Goal: Task Accomplishment & Management: Manage account settings

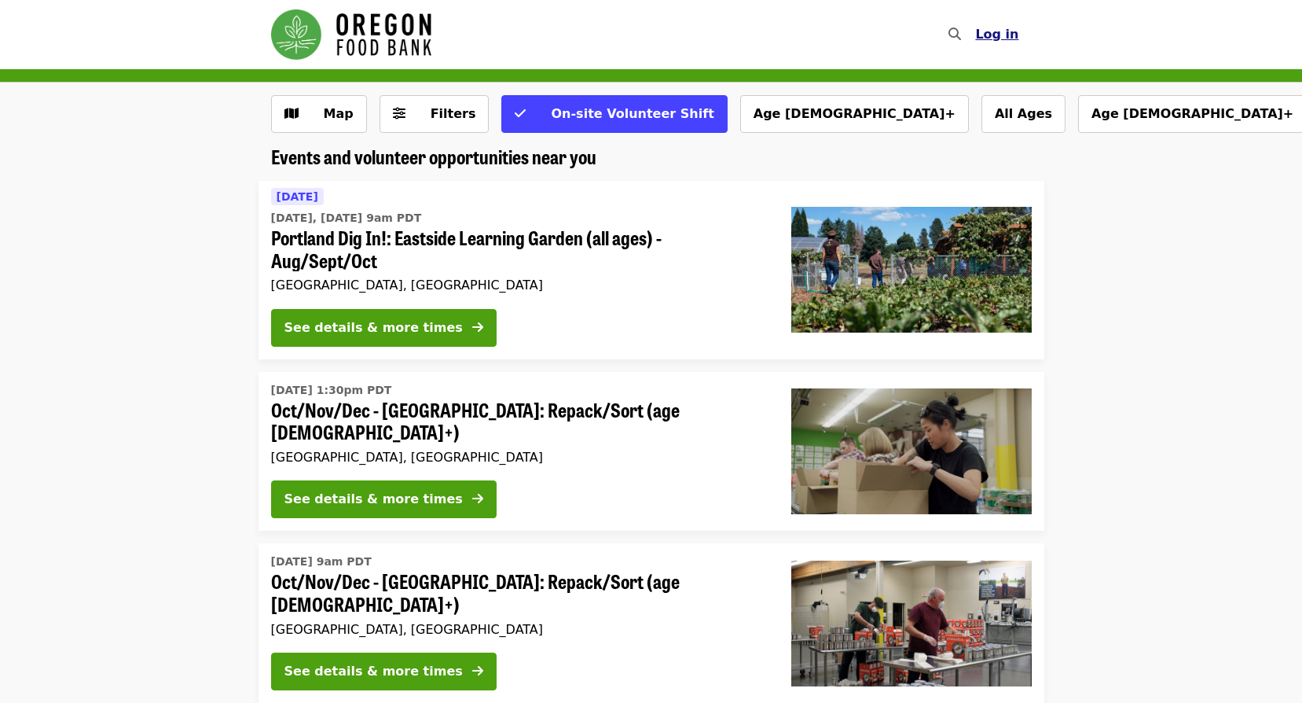
click at [1000, 31] on span "Log in" at bounding box center [996, 34] width 43 height 15
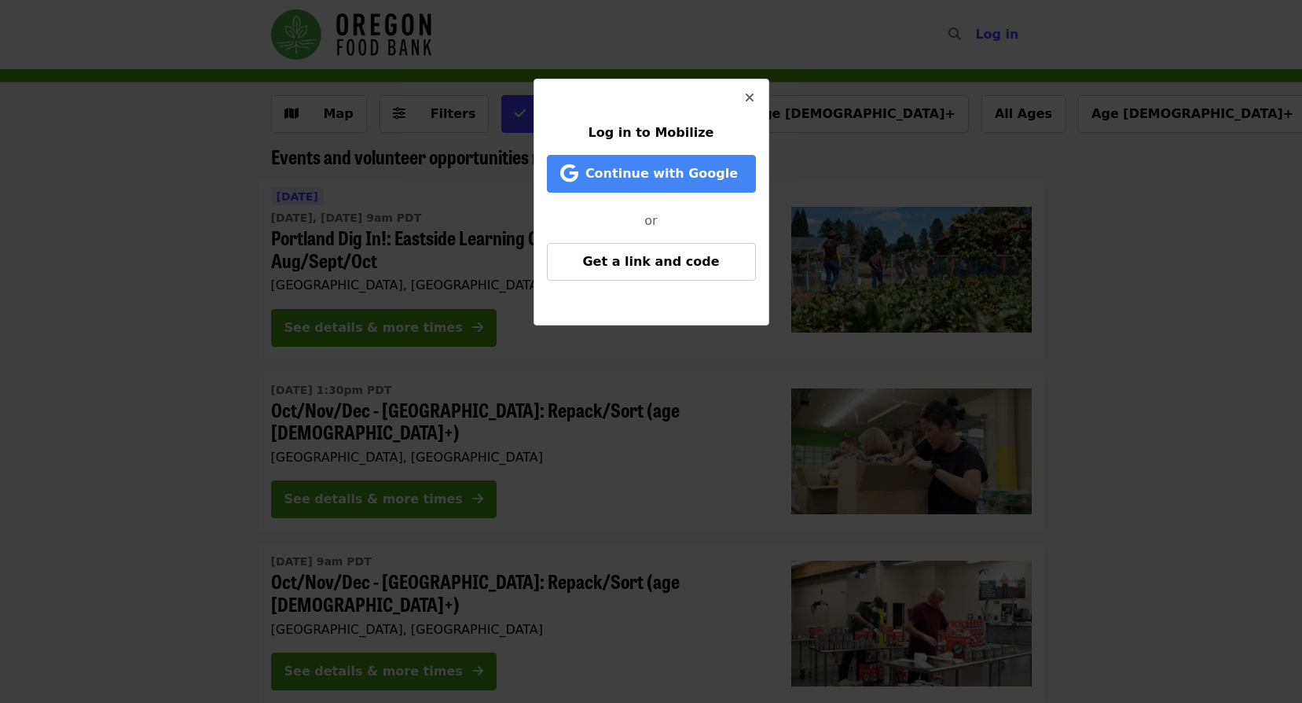
drag, startPoint x: 681, startPoint y: 178, endPoint x: 685, endPoint y: 222, distance: 43.4
click at [685, 222] on div "Log in to Mobilize Continue with Google or Get a link and code" at bounding box center [651, 201] width 209 height 157
click at [670, 278] on button "Get a link and code" at bounding box center [651, 262] width 209 height 38
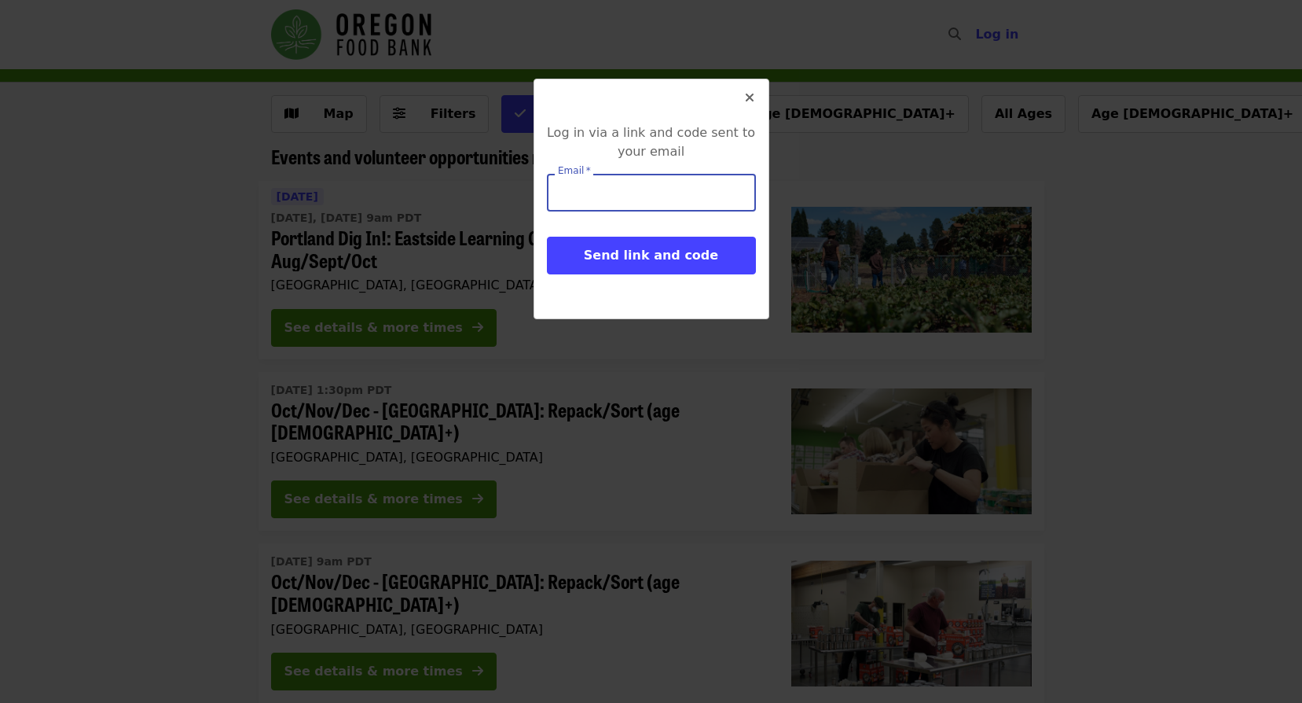
click at [668, 197] on input "Email   *" at bounding box center [651, 193] width 209 height 38
type input "**********"
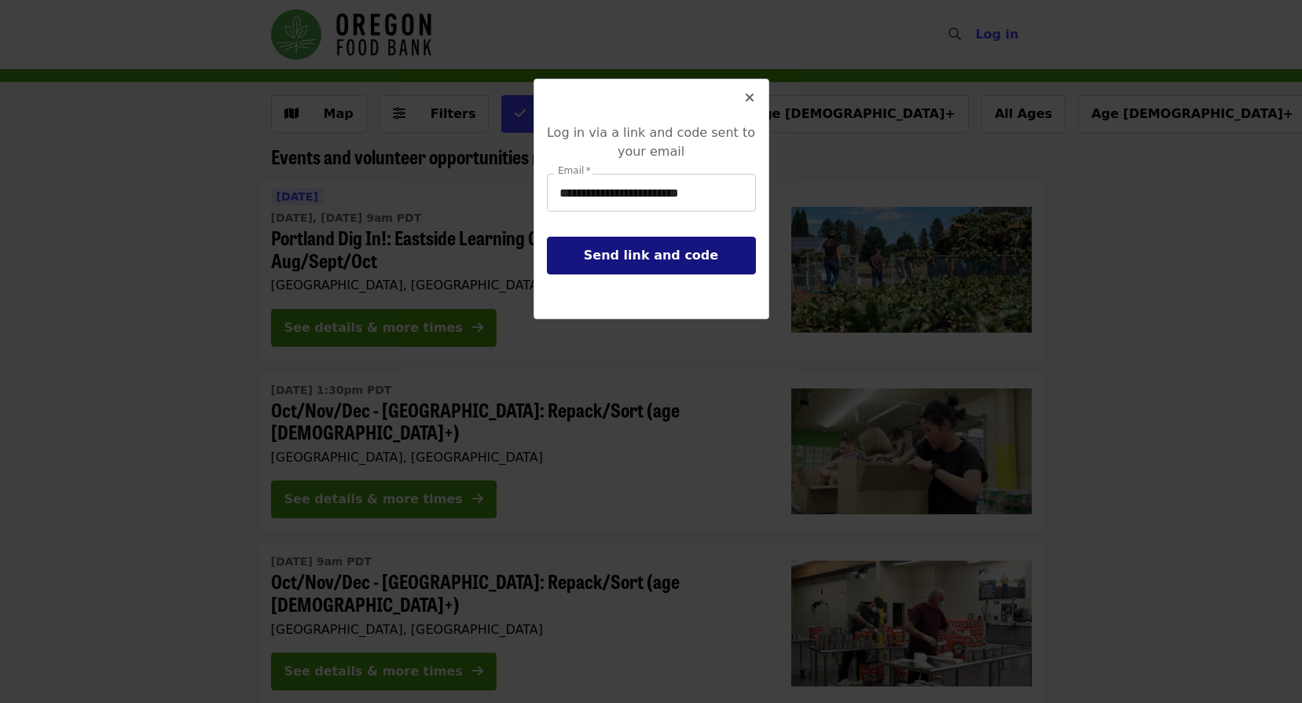
click at [659, 270] on button "Send link and code" at bounding box center [651, 256] width 209 height 38
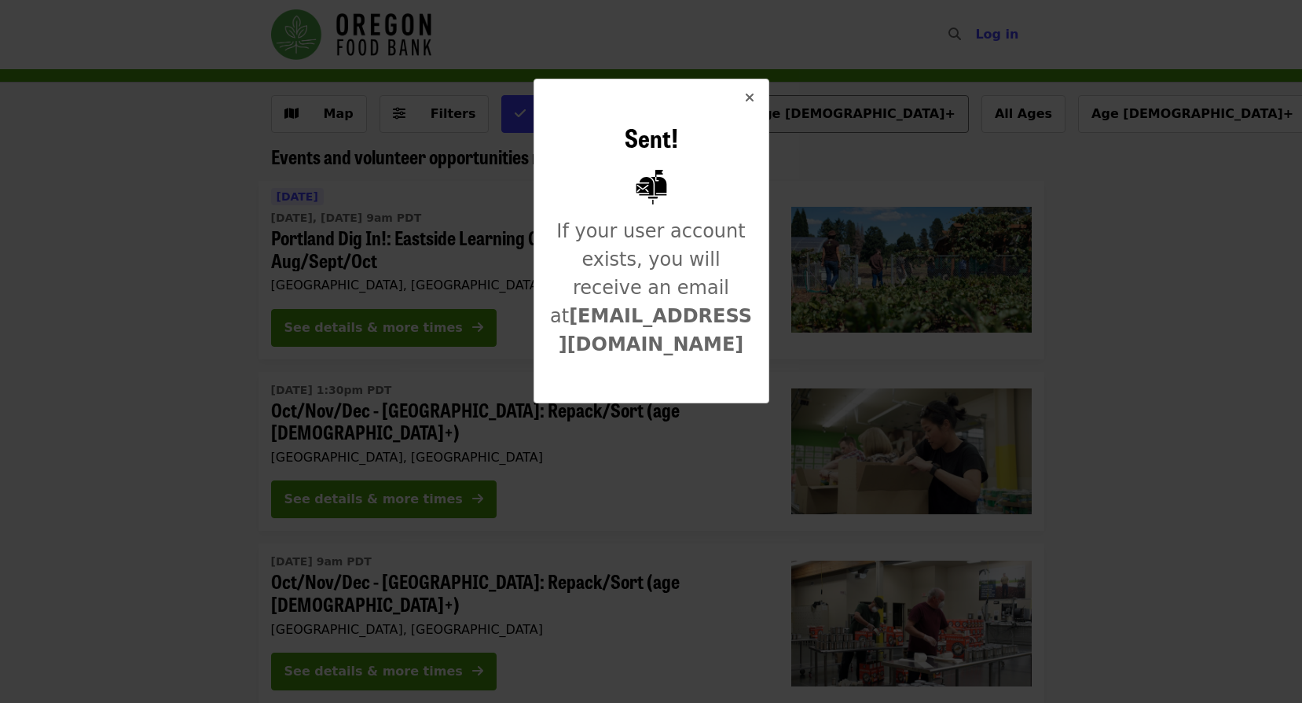
click at [753, 101] on icon "times icon" at bounding box center [749, 97] width 9 height 15
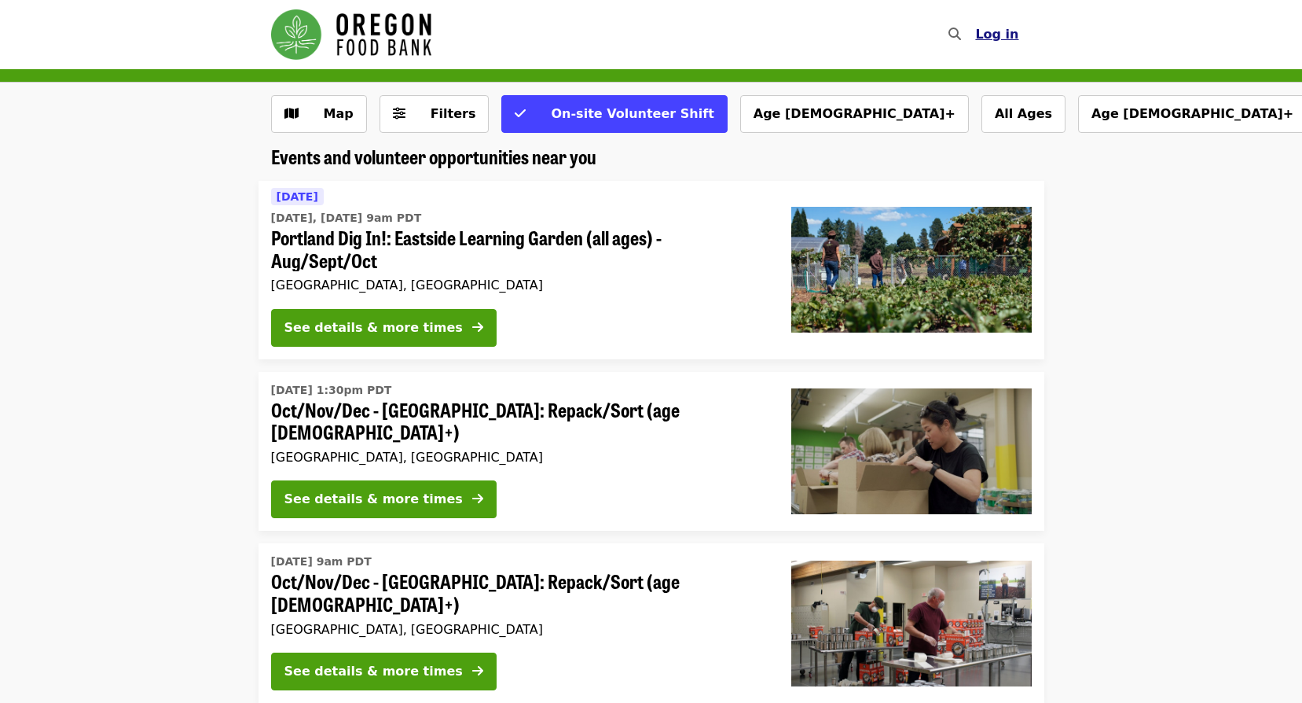
click at [1004, 35] on span "Log in" at bounding box center [996, 34] width 43 height 15
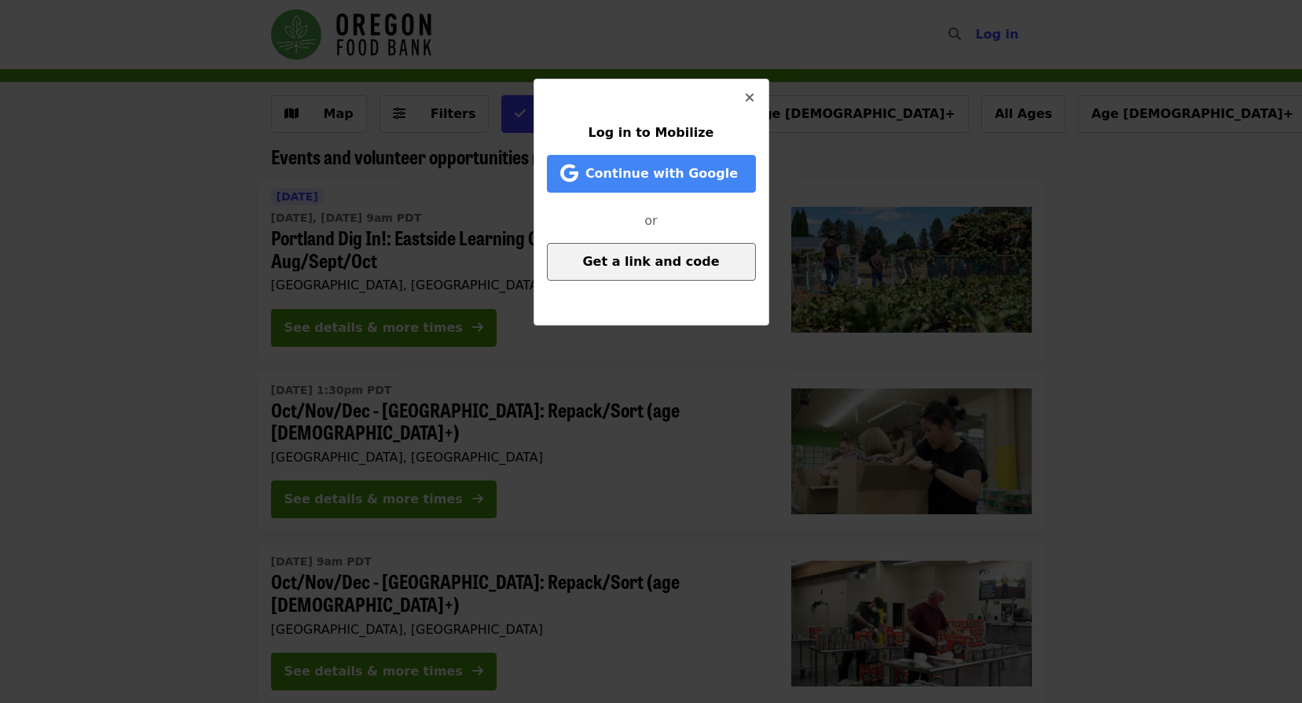
click at [670, 247] on button "Get a link and code" at bounding box center [651, 262] width 209 height 38
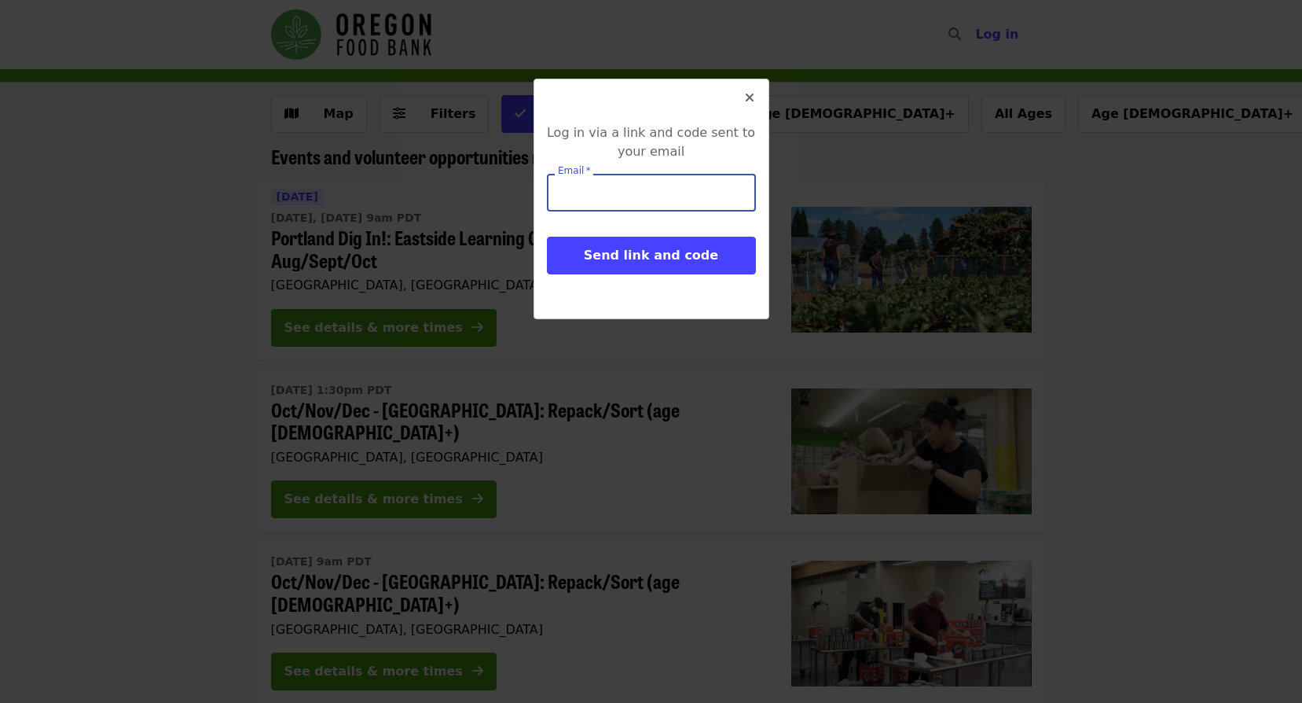
click at [658, 189] on input "Email   *" at bounding box center [651, 193] width 209 height 38
type input "**********"
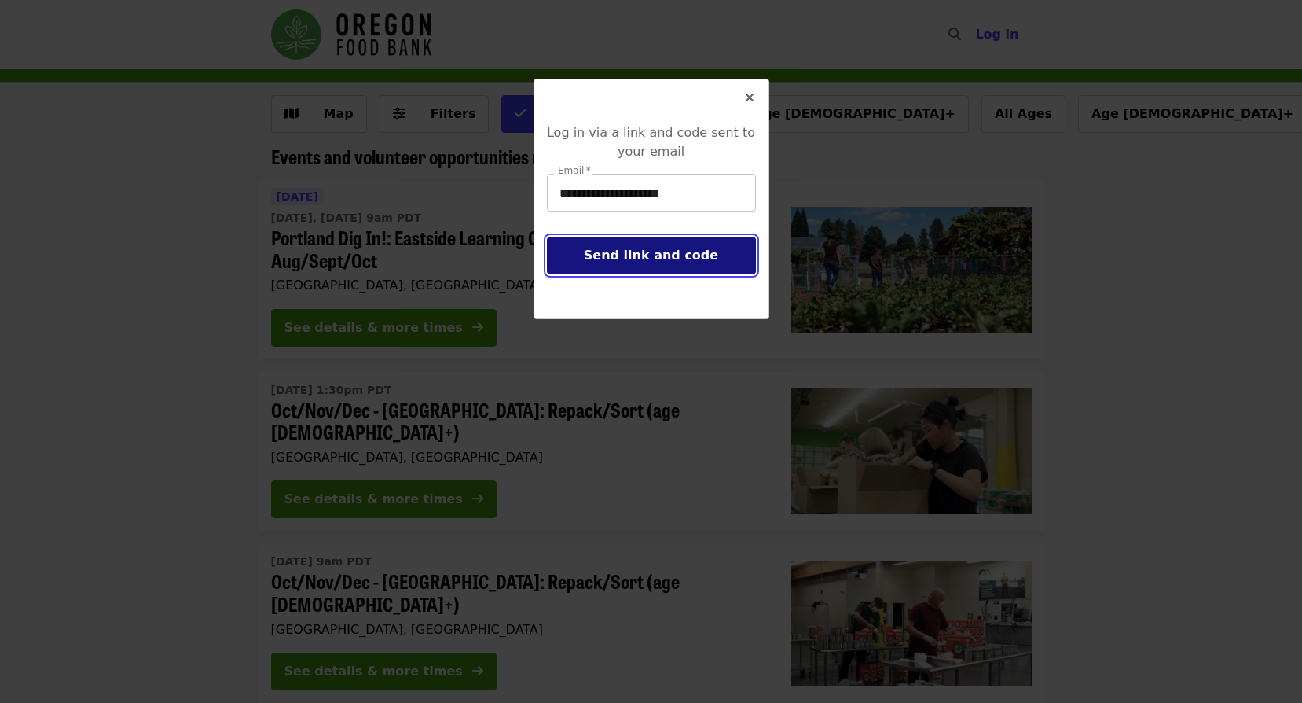
click at [547, 237] on button "Send link and code" at bounding box center [651, 256] width 209 height 38
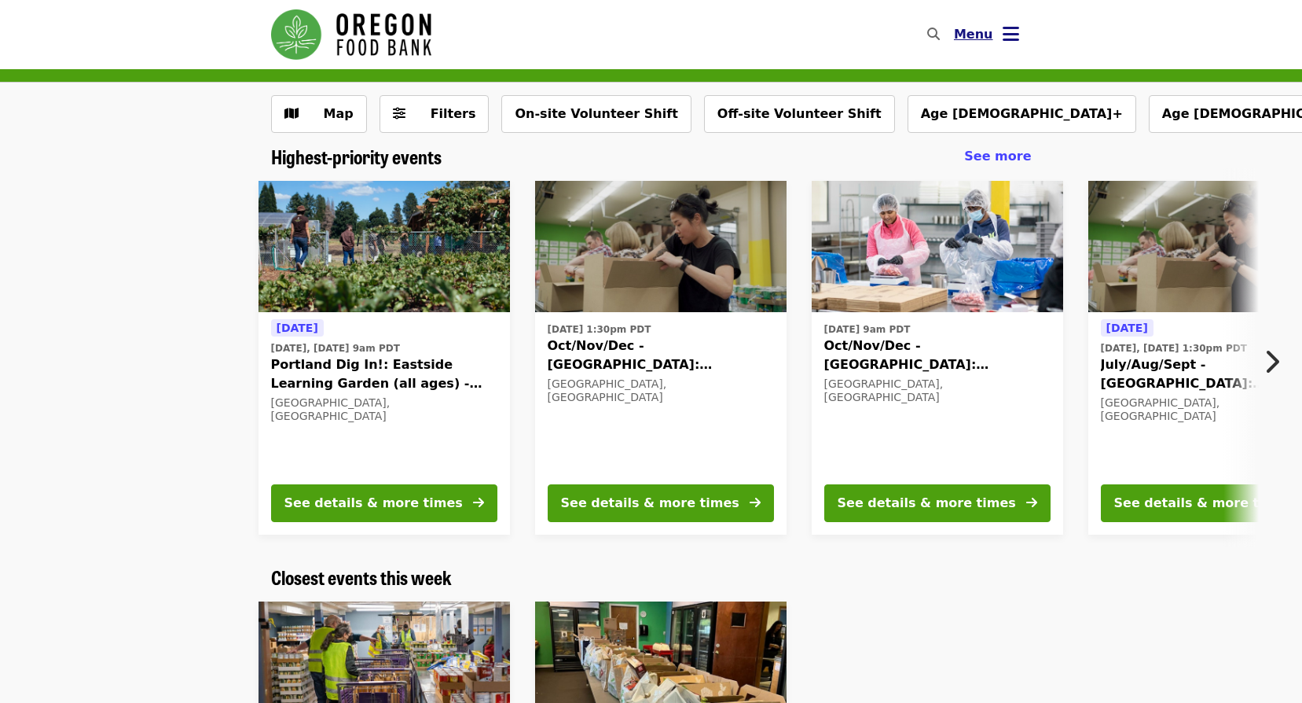
click at [1013, 32] on icon "bars icon" at bounding box center [1011, 34] width 17 height 23
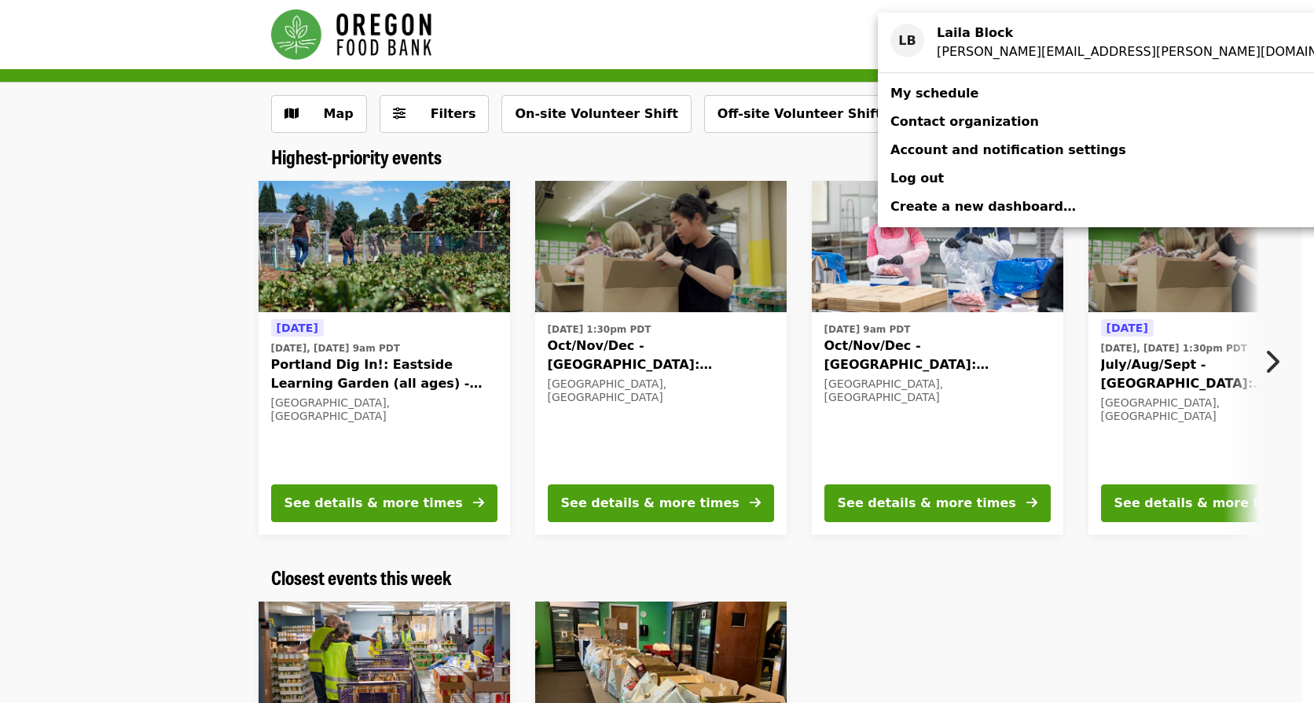
click at [945, 93] on span "My schedule" at bounding box center [934, 93] width 88 height 15
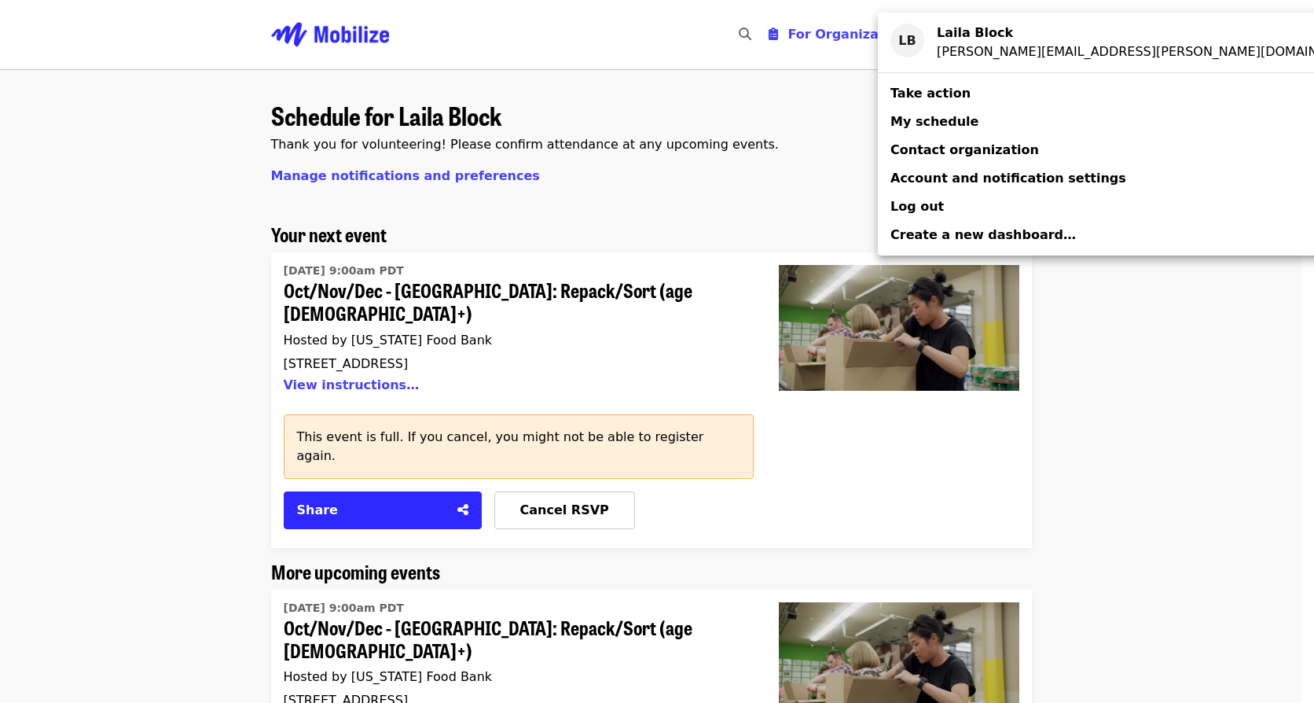
click at [1150, 472] on div "Account menu" at bounding box center [657, 351] width 1314 height 703
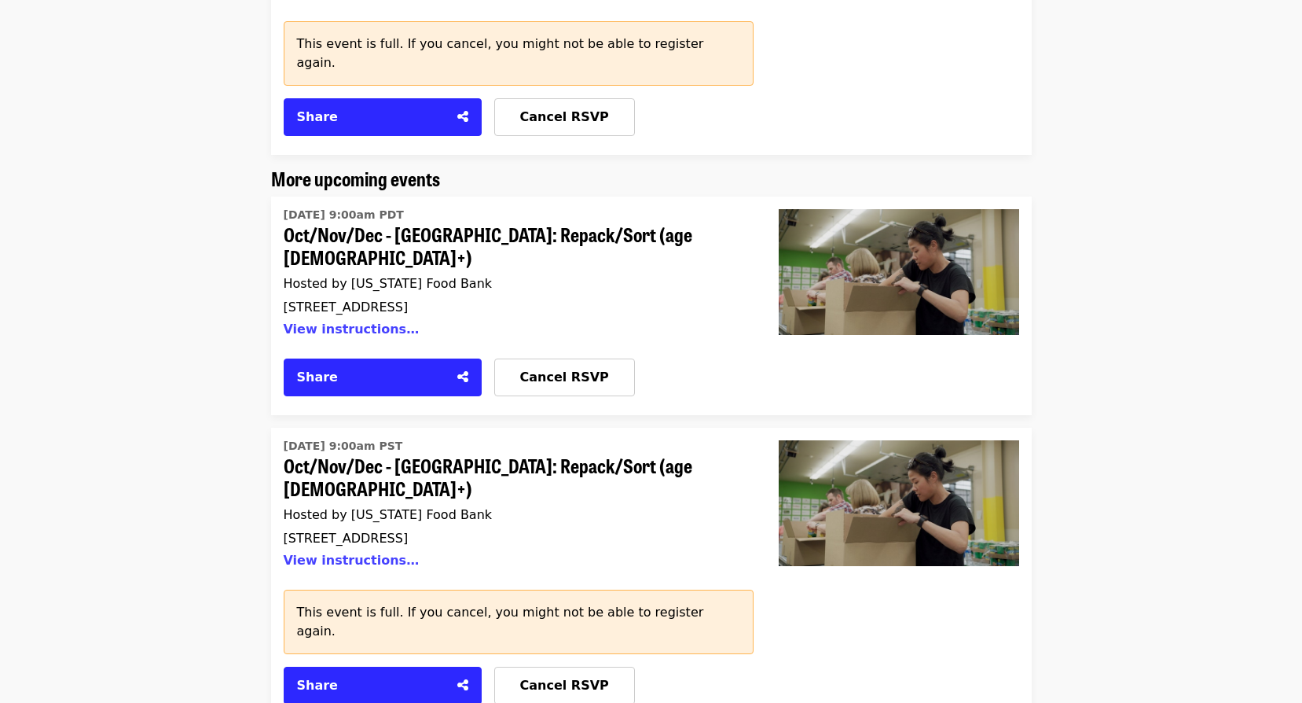
scroll to position [314, 0]
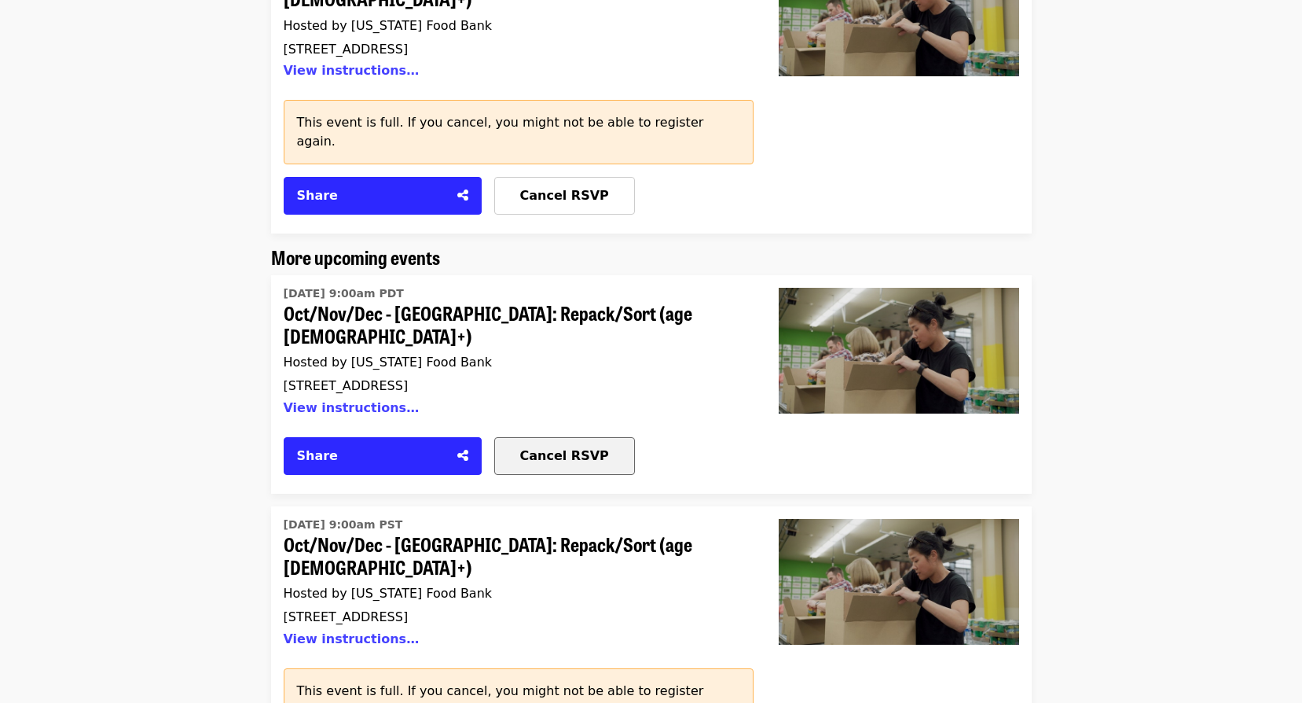
click at [574, 448] on span "Cancel RSVP" at bounding box center [564, 455] width 89 height 15
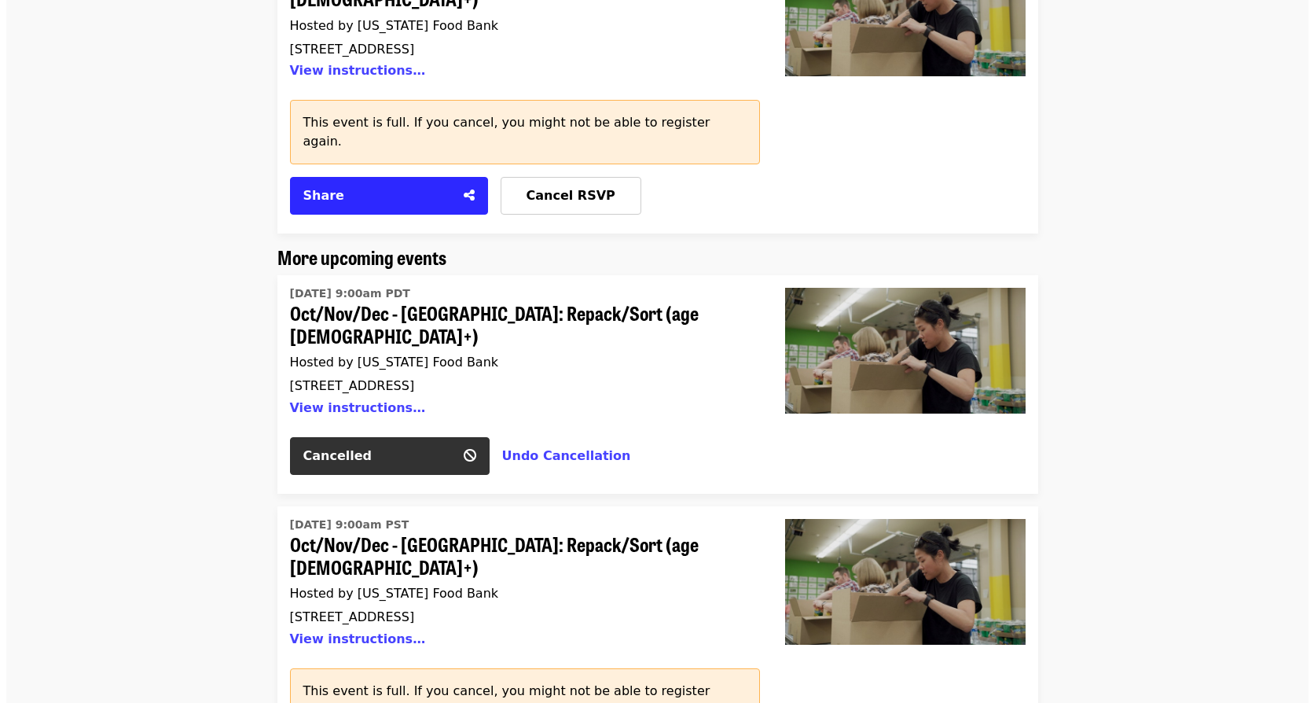
scroll to position [0, 0]
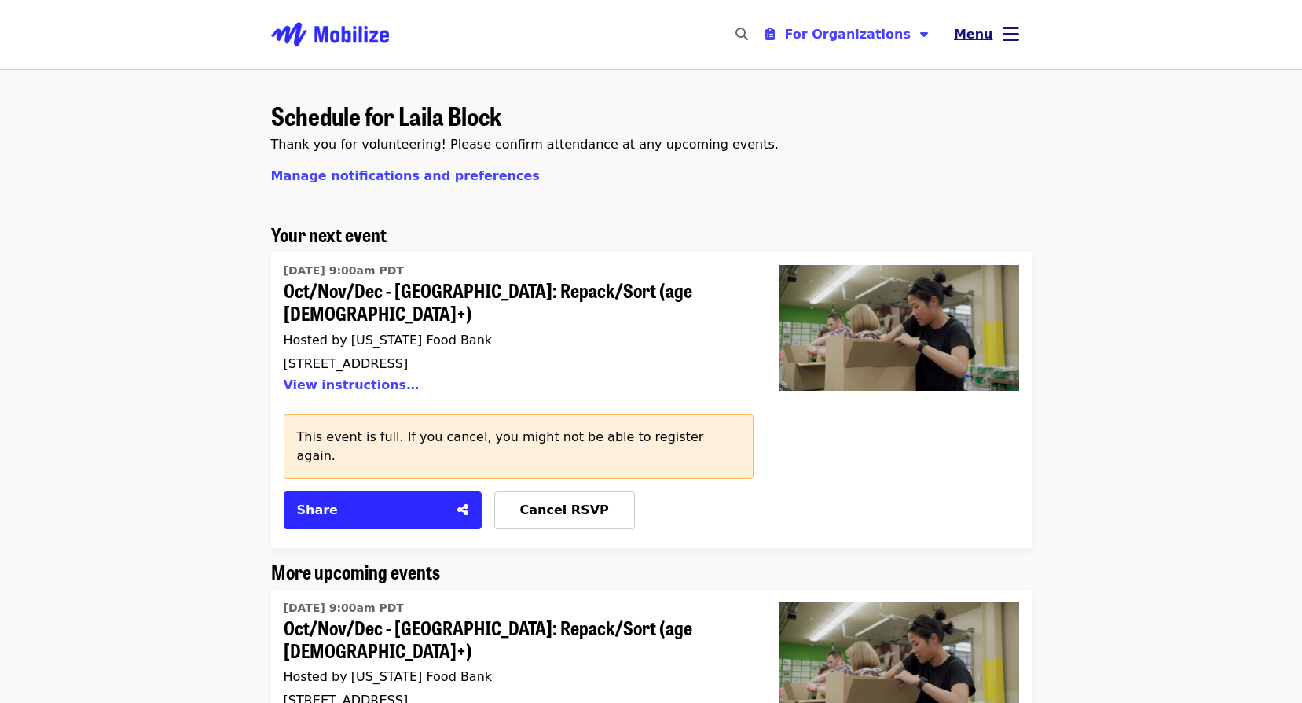
click at [1007, 39] on icon "bars icon" at bounding box center [1011, 34] width 17 height 23
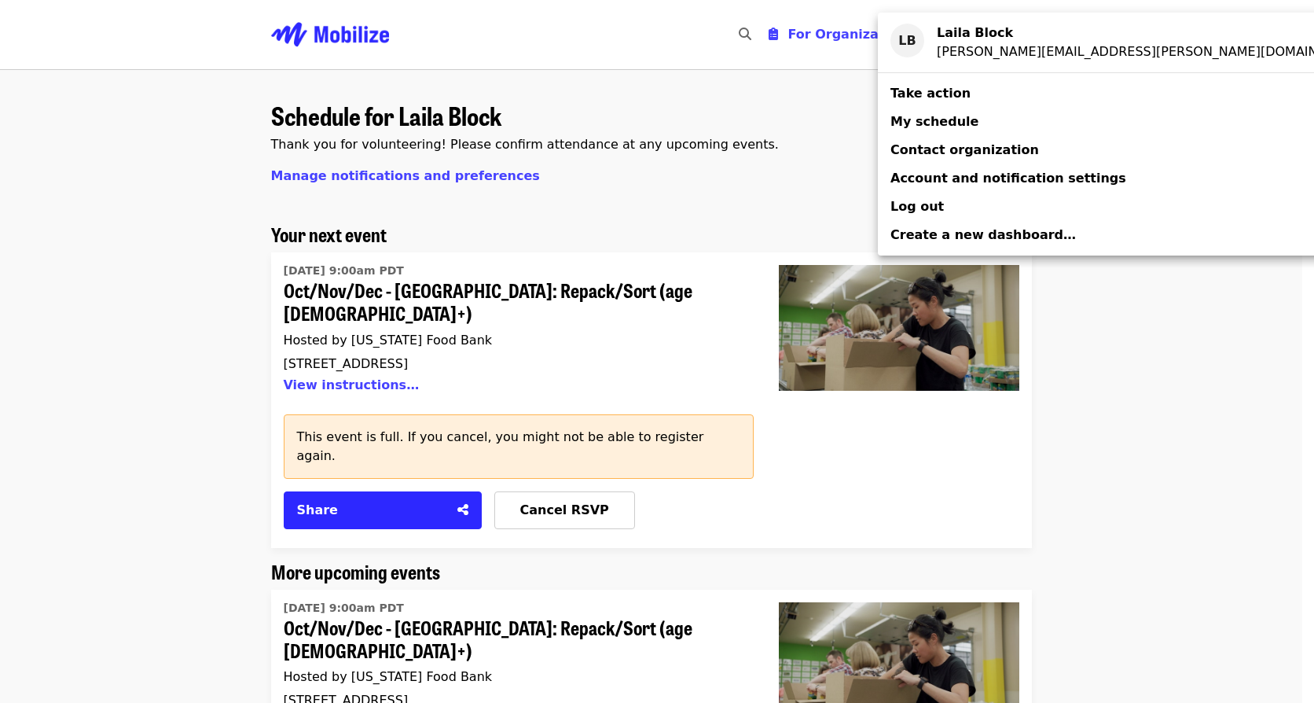
click at [955, 208] on link "Log out" at bounding box center [1128, 207] width 501 height 28
